Goal: Check status: Check status

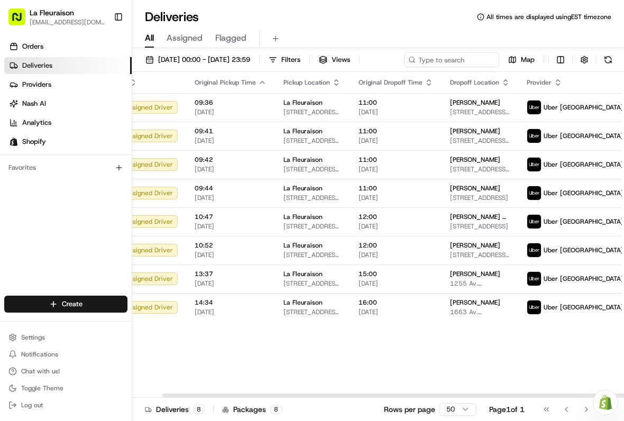
scroll to position [0, 31]
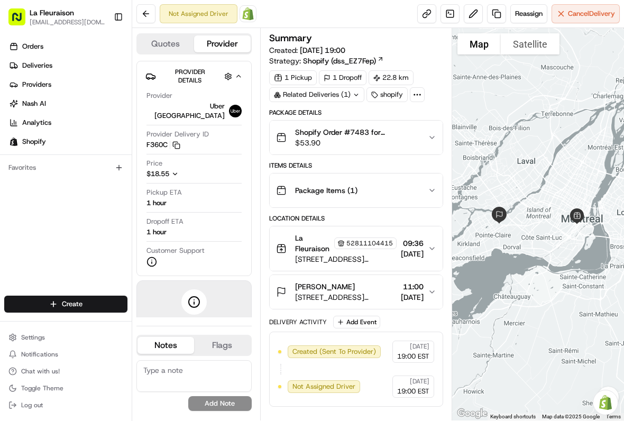
click at [75, 60] on link "Deliveries" at bounding box center [67, 65] width 127 height 17
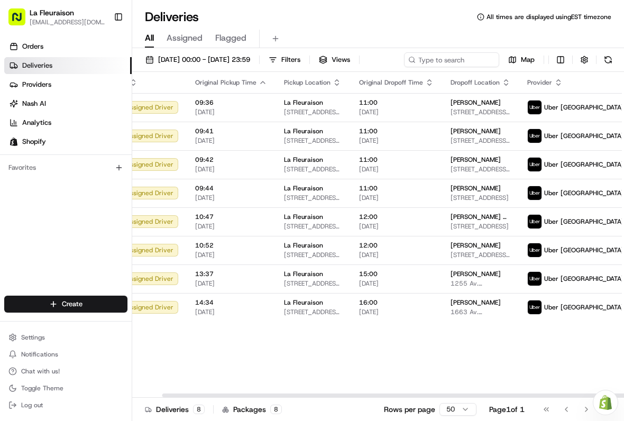
scroll to position [0, 31]
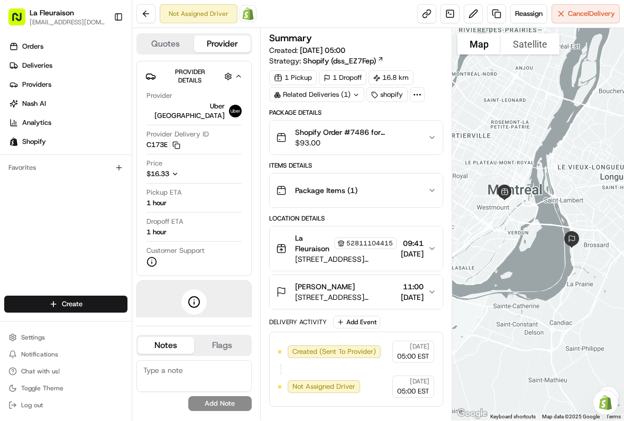
click at [76, 63] on link "Deliveries" at bounding box center [67, 65] width 127 height 17
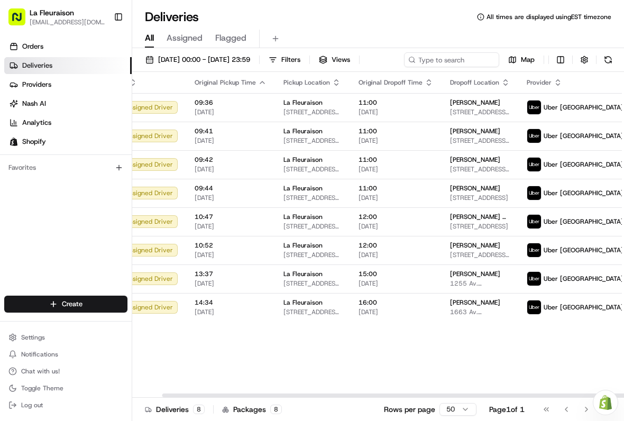
scroll to position [0, 31]
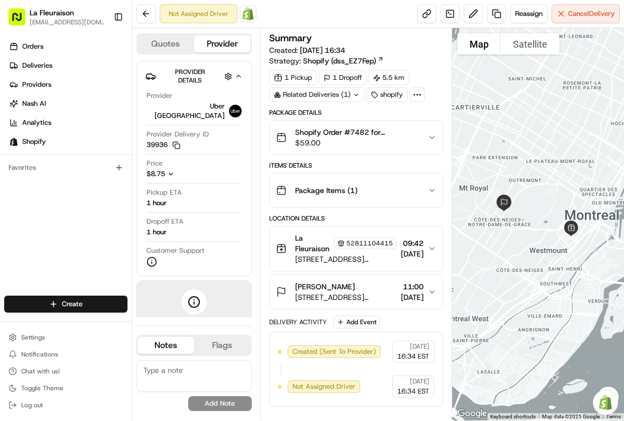
click at [83, 63] on link "Deliveries" at bounding box center [67, 65] width 127 height 17
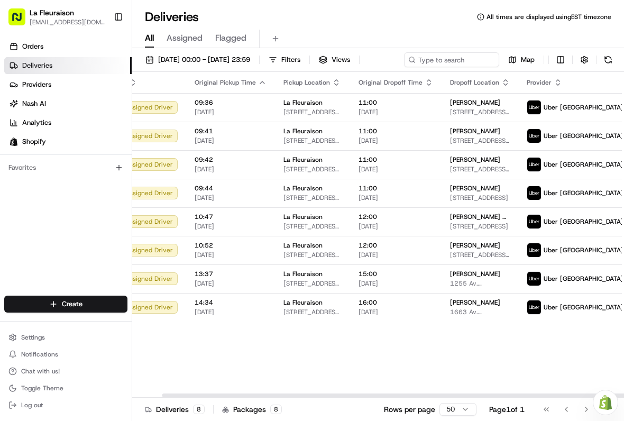
scroll to position [0, 31]
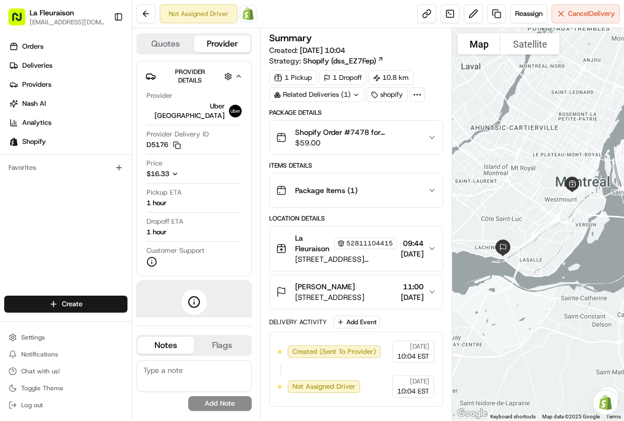
click at [73, 66] on link "Deliveries" at bounding box center [67, 65] width 127 height 17
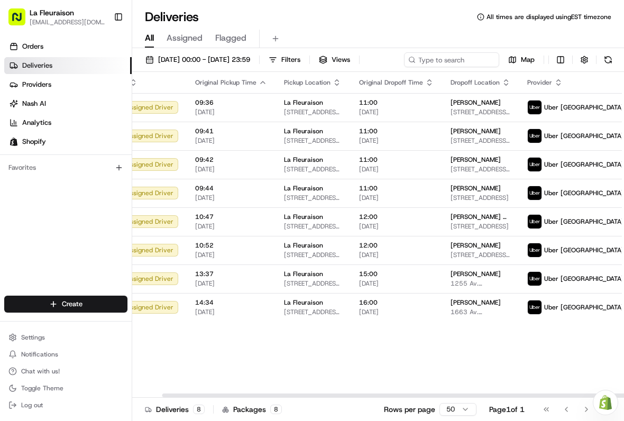
scroll to position [0, 31]
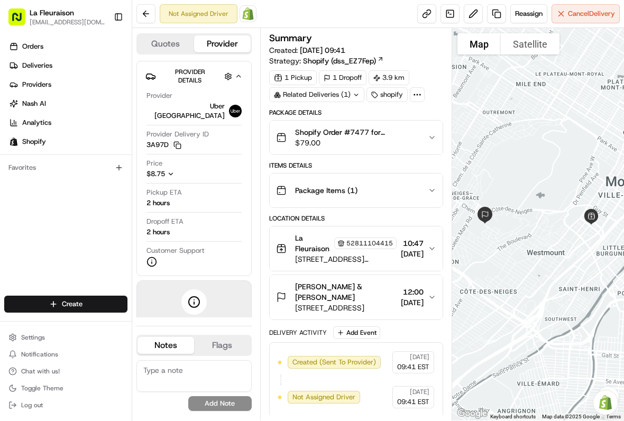
click at [84, 88] on link "Providers" at bounding box center [67, 84] width 127 height 17
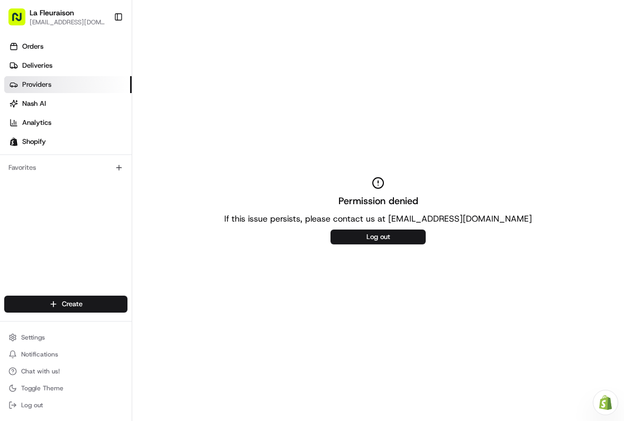
click at [81, 64] on link "Deliveries" at bounding box center [67, 65] width 127 height 17
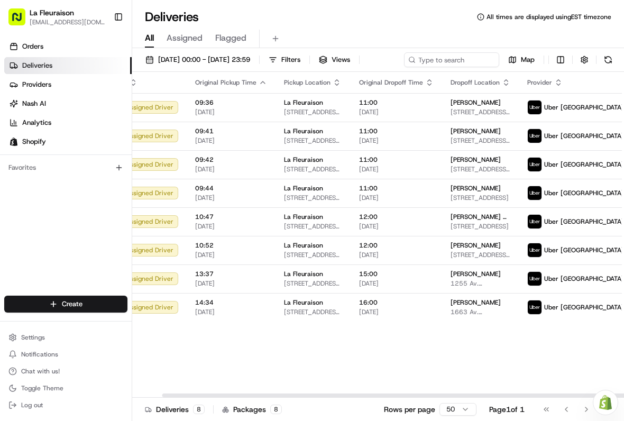
scroll to position [0, 31]
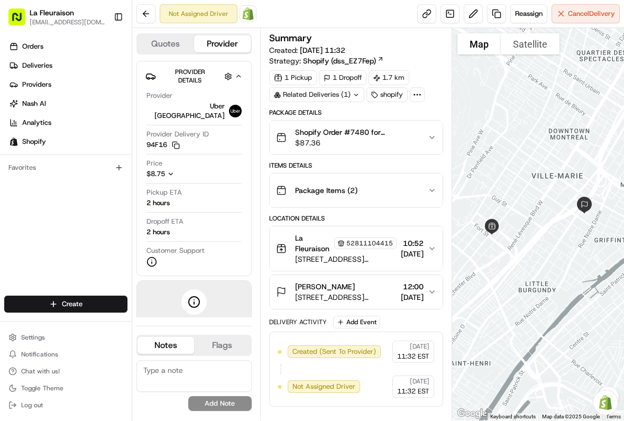
click at [75, 65] on link "Deliveries" at bounding box center [67, 65] width 127 height 17
